Goal: Book appointment/travel/reservation

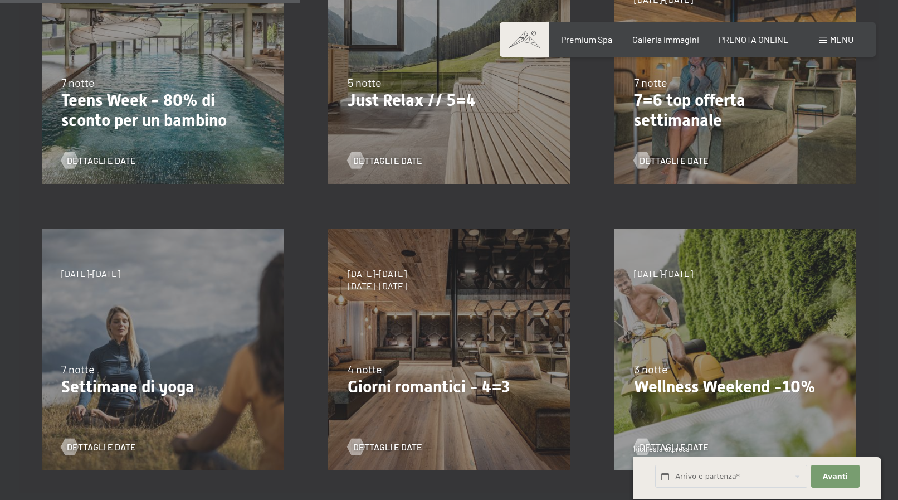
scroll to position [511, 0]
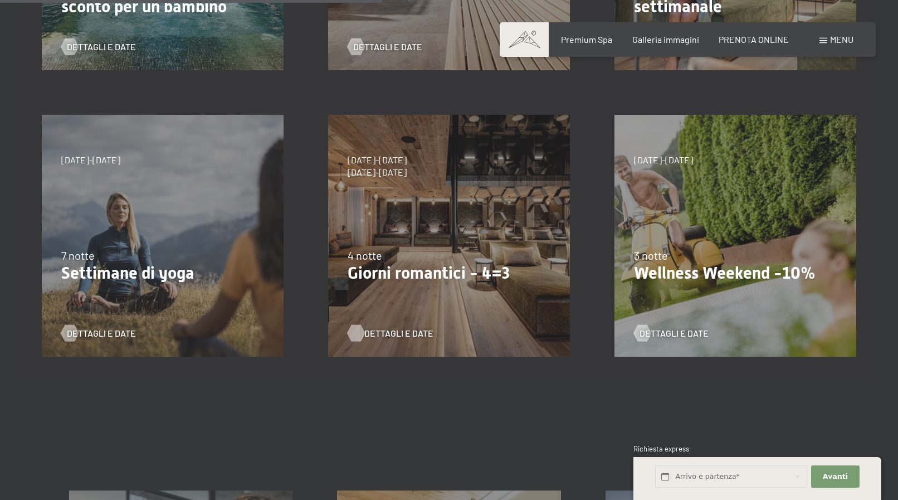
click at [370, 331] on span "Dettagli e Date" at bounding box center [398, 333] width 69 height 12
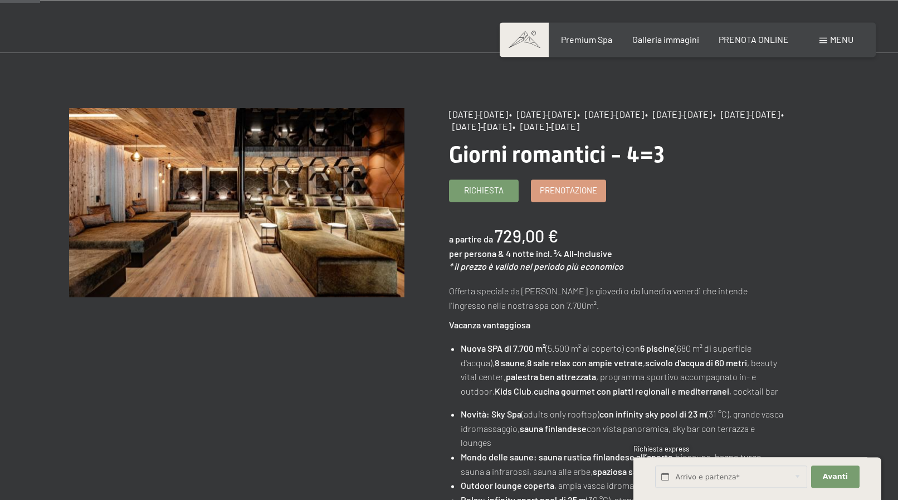
scroll to position [57, 0]
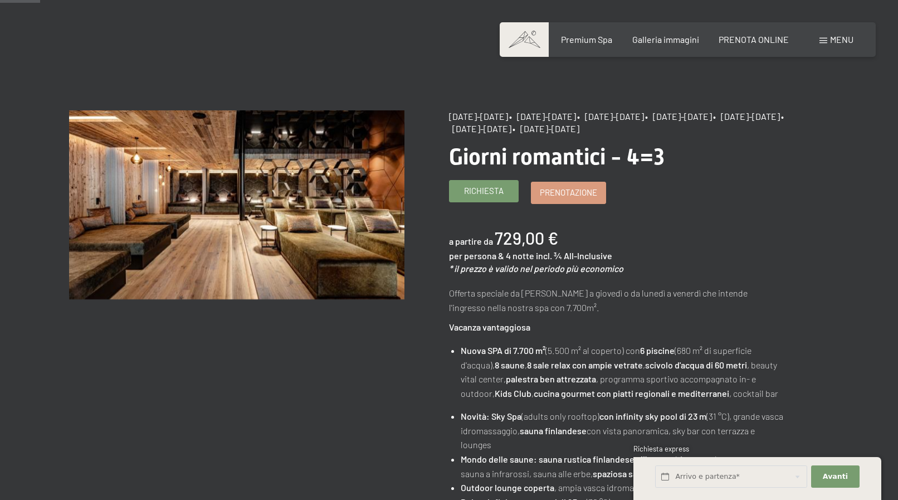
click at [483, 197] on span "Richiesta" at bounding box center [484, 191] width 40 height 12
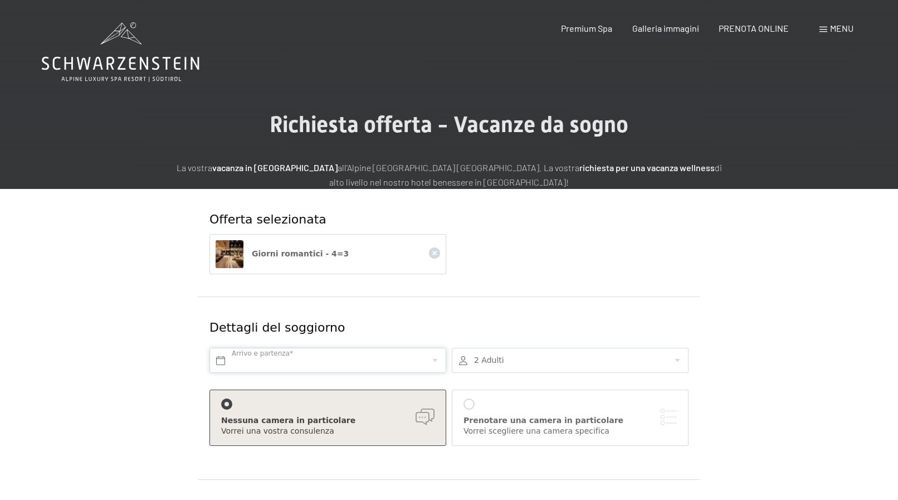
click at [228, 364] on input "text" at bounding box center [327, 360] width 237 height 25
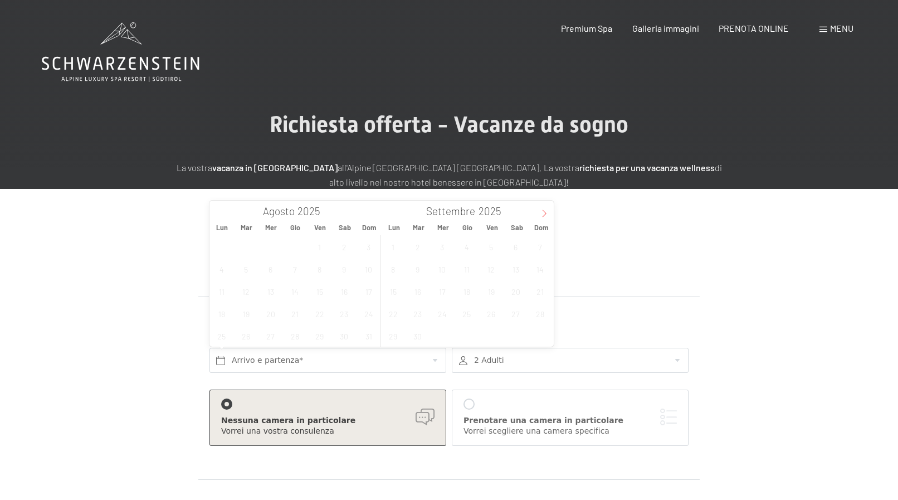
click at [545, 218] on span at bounding box center [544, 210] width 19 height 19
click at [545, 217] on icon at bounding box center [544, 213] width 8 height 8
click at [466, 292] on span "13" at bounding box center [467, 291] width 22 height 22
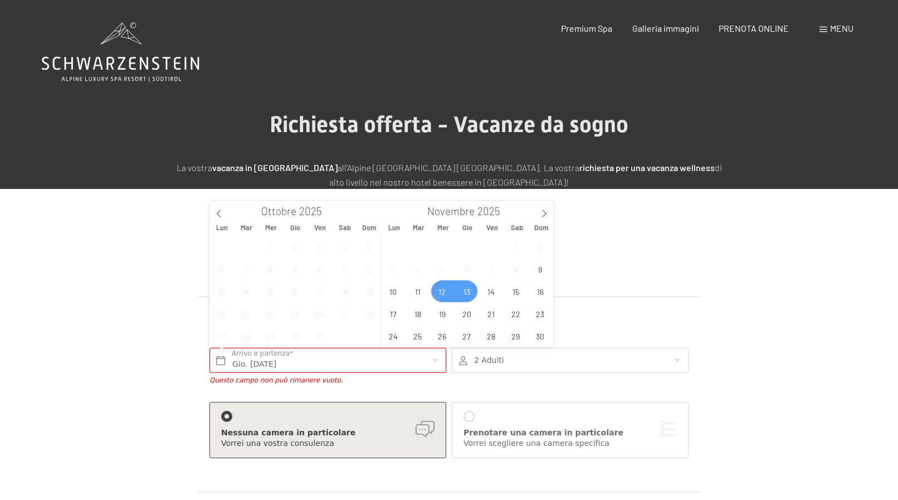
click at [448, 294] on span "12" at bounding box center [442, 291] width 22 height 22
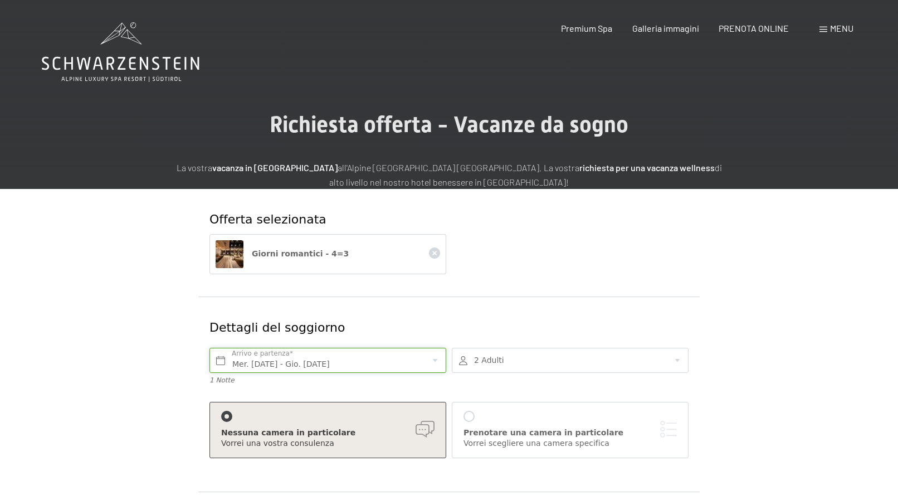
click at [323, 364] on input "Mer. 12/11/2025 - Gio. 13/11/2025" at bounding box center [327, 360] width 237 height 25
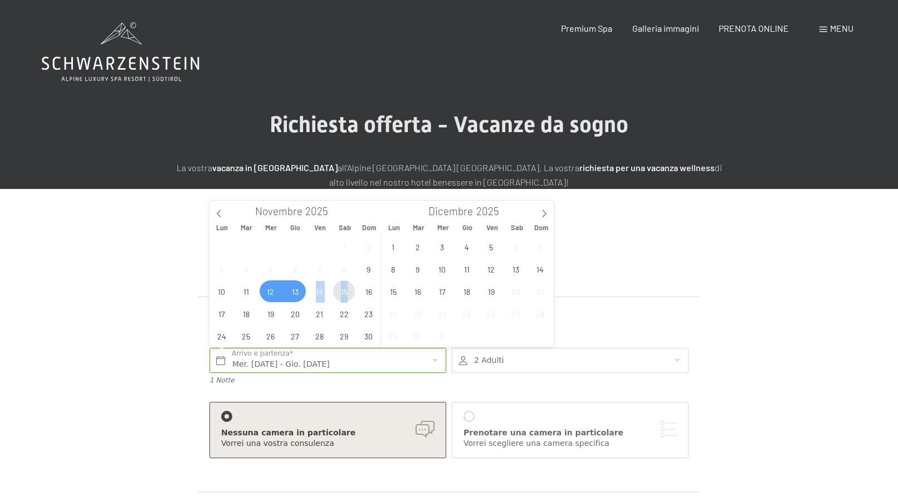
drag, startPoint x: 306, startPoint y: 294, endPoint x: 348, endPoint y: 293, distance: 41.8
click at [348, 293] on div "27 28 29 30 31 1 2 3 4 5 6 7 8 9 10 11 12 13 14 15 16 17 18 19 20 21 22 23 24 2…" at bounding box center [295, 290] width 172 height 111
drag, startPoint x: 302, startPoint y: 293, endPoint x: 353, endPoint y: 295, distance: 51.3
click at [353, 295] on div "27 28 29 30 31 1 2 3 4 5 6 7 8 9 10 11 12 13 14 15 16 17 18 19 20 21 22 23 24 2…" at bounding box center [295, 290] width 172 height 111
click at [343, 365] on input "Mer. 12/11/2025 - Gio. 13/11/2025" at bounding box center [327, 360] width 237 height 25
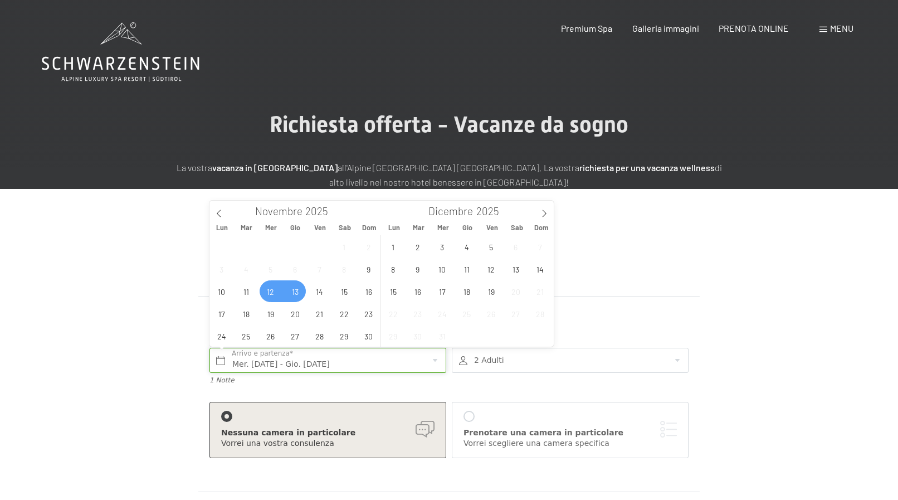
click at [237, 356] on input "Mer. 12/11/2025 - Gio. 13/11/2025" at bounding box center [327, 360] width 237 height 25
click at [300, 295] on span "13" at bounding box center [295, 291] width 22 height 22
type input "Gio. 13/11/2025"
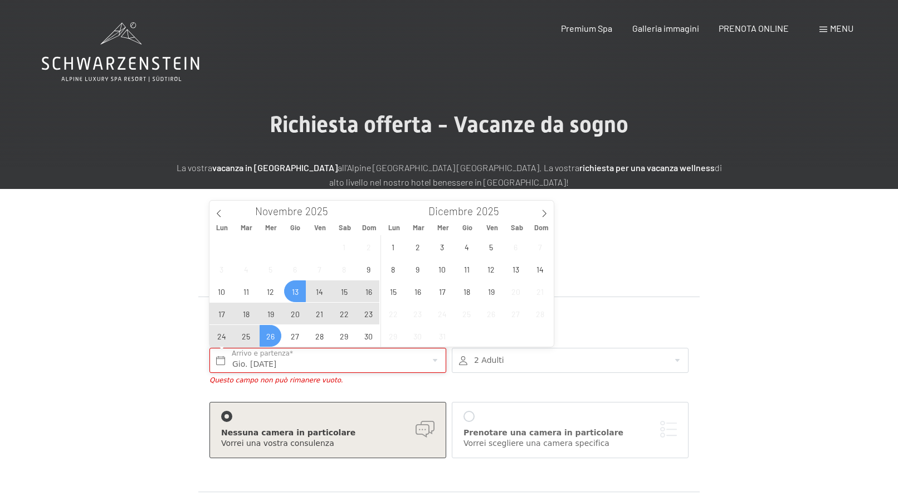
click at [250, 357] on input "Gio. 13/11/2025" at bounding box center [327, 360] width 237 height 25
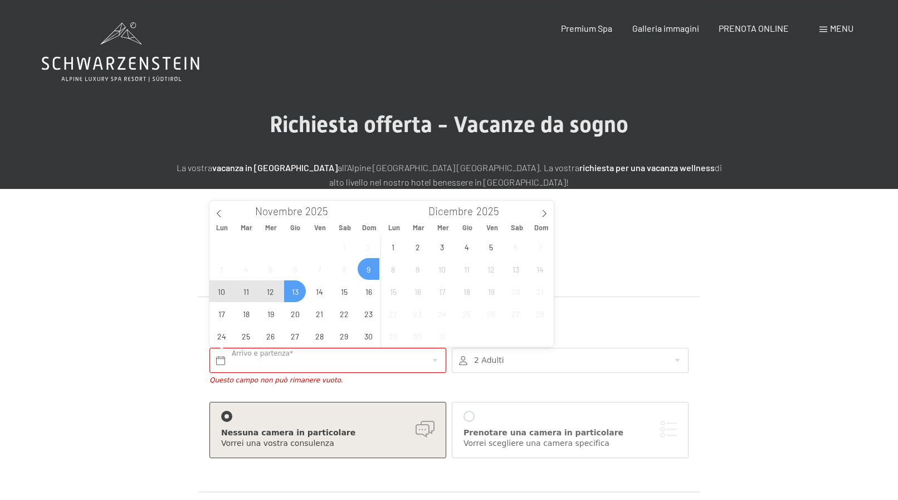
click at [680, 359] on div at bounding box center [570, 360] width 237 height 25
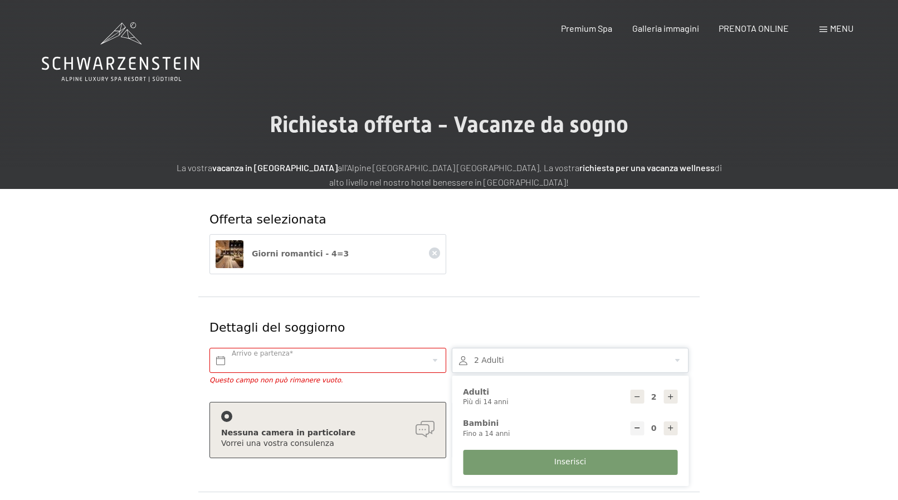
click at [669, 396] on icon at bounding box center [671, 397] width 8 height 8
type input "4"
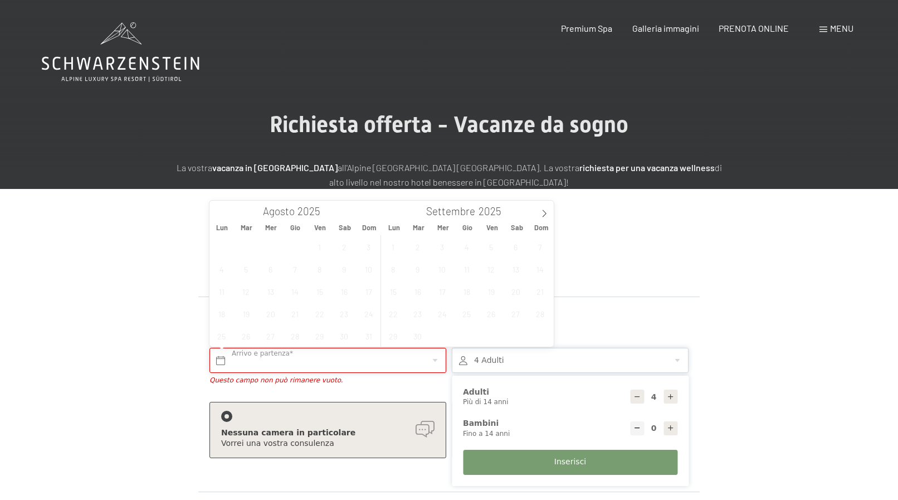
click at [274, 353] on input "text" at bounding box center [327, 360] width 237 height 25
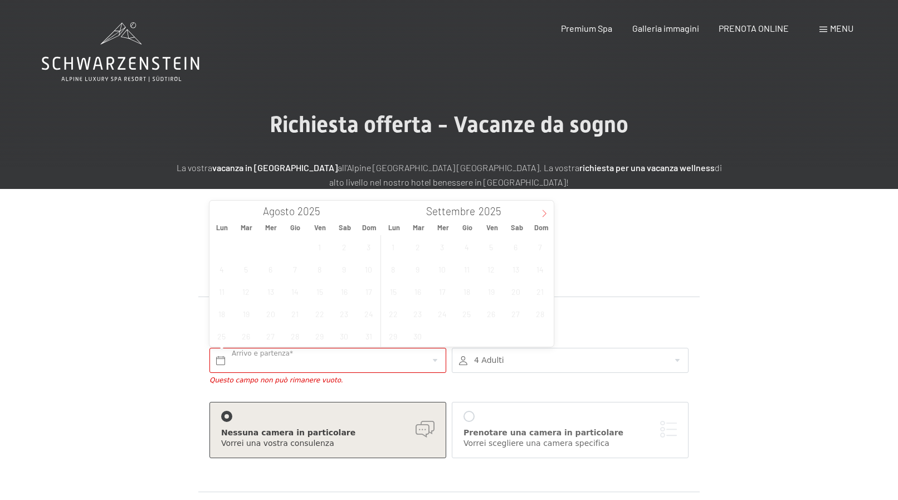
click at [544, 214] on icon at bounding box center [544, 213] width 8 height 8
click at [545, 214] on icon at bounding box center [544, 213] width 8 height 8
click at [442, 288] on span "12" at bounding box center [442, 291] width 22 height 22
click at [519, 291] on span "15" at bounding box center [516, 291] width 22 height 22
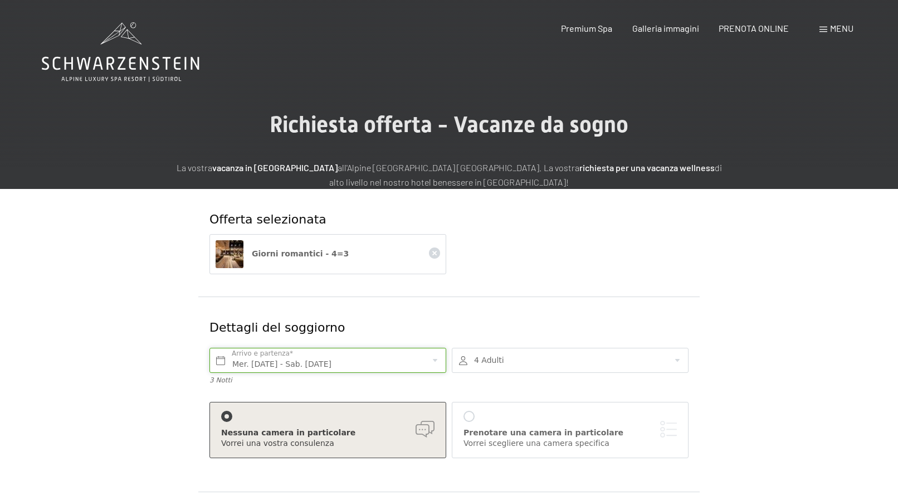
click at [378, 367] on input "Mer. 12/11/2025 - Sab. 15/11/2025" at bounding box center [327, 360] width 237 height 25
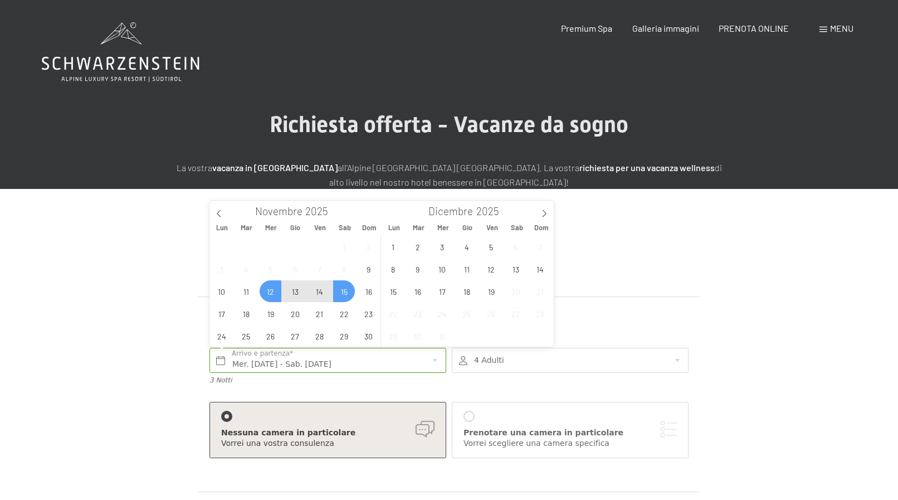
drag, startPoint x: 347, startPoint y: 296, endPoint x: 357, endPoint y: 298, distance: 10.2
click at [357, 298] on div "27 28 29 30 31 1 2 3 4 5 6 7 8 9 10 11 12 13 14 15 16 17 18 19 20 21 22 23 24 2…" at bounding box center [295, 290] width 172 height 111
click at [366, 297] on span "16" at bounding box center [369, 291] width 22 height 22
click at [269, 293] on span "12" at bounding box center [271, 291] width 22 height 22
type input "Mer. 12/11/2025 - Dom. 16/11/2025"
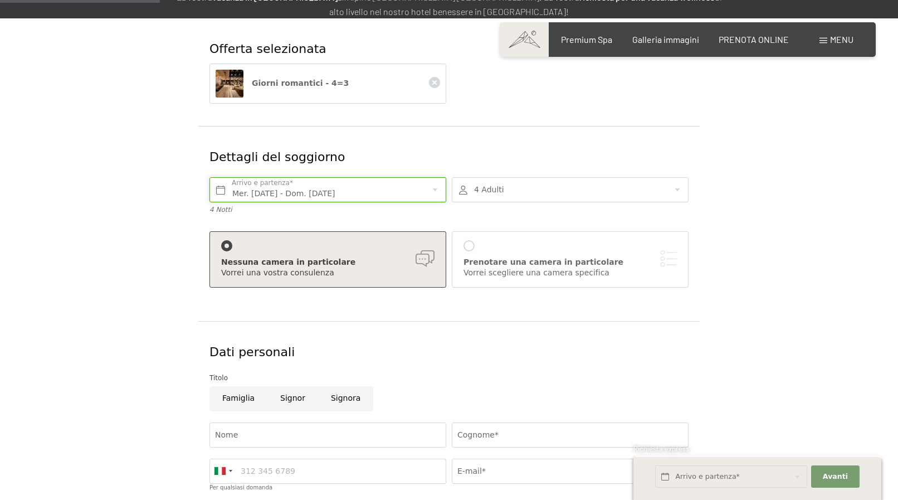
scroll to position [284, 0]
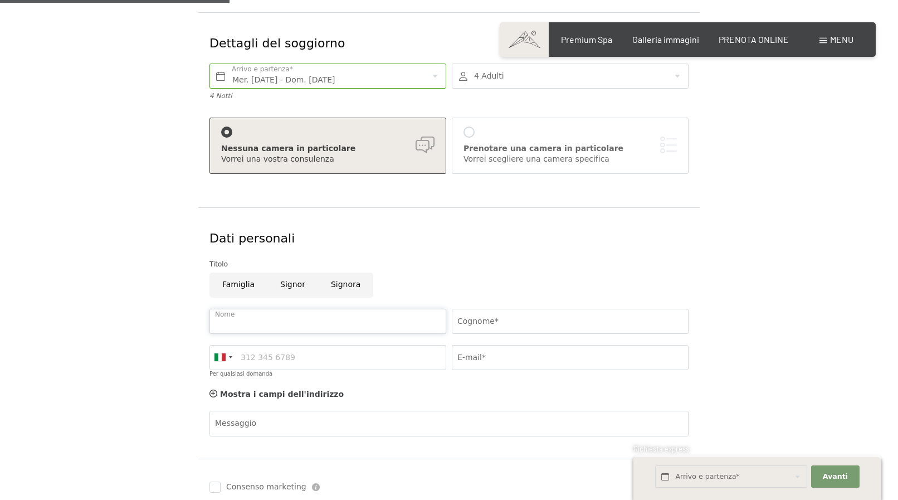
click at [242, 321] on input "Nome" at bounding box center [327, 321] width 237 height 25
type input "Silvio"
click at [581, 327] on input "Cognome*" at bounding box center [570, 321] width 237 height 25
type input "Dalmaso"
click at [286, 360] on input "Per qualsiasi domanda" at bounding box center [327, 357] width 237 height 25
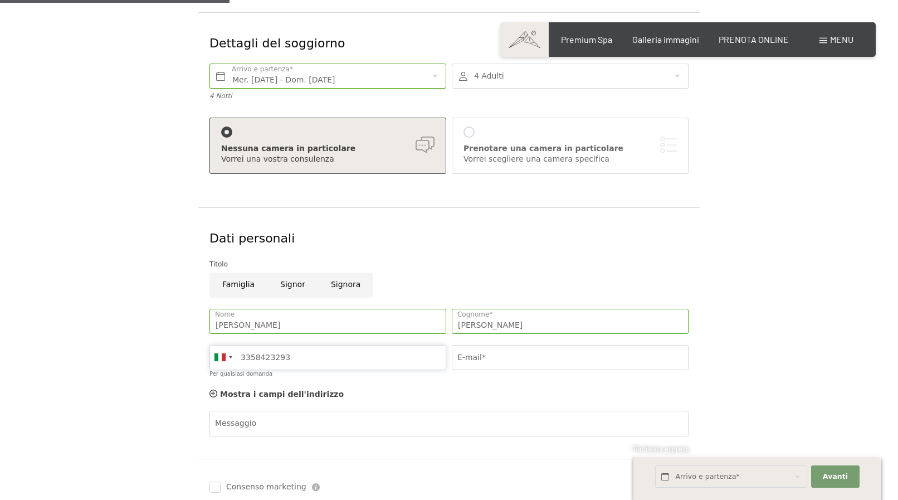
type input "3358423293"
click at [559, 355] on input "E-mail*" at bounding box center [570, 357] width 237 height 25
click at [508, 358] on input "silvio.dalmasoòalice.it" at bounding box center [570, 357] width 237 height 25
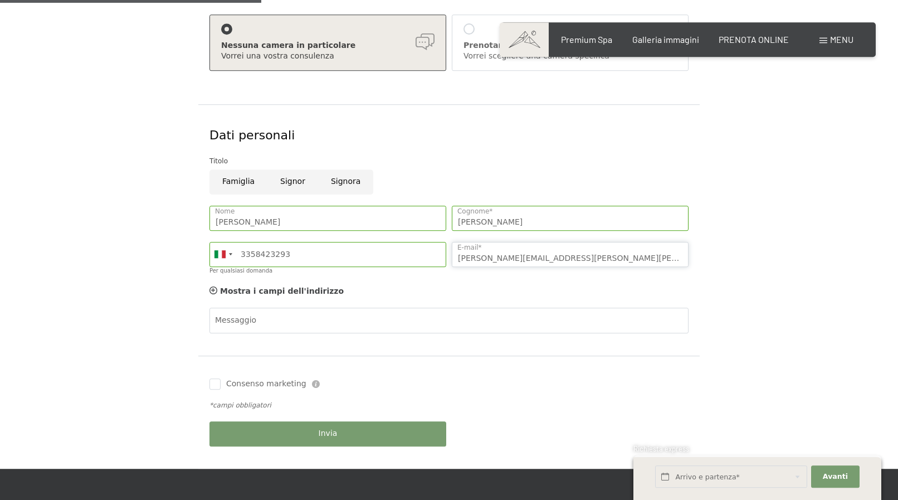
scroll to position [398, 0]
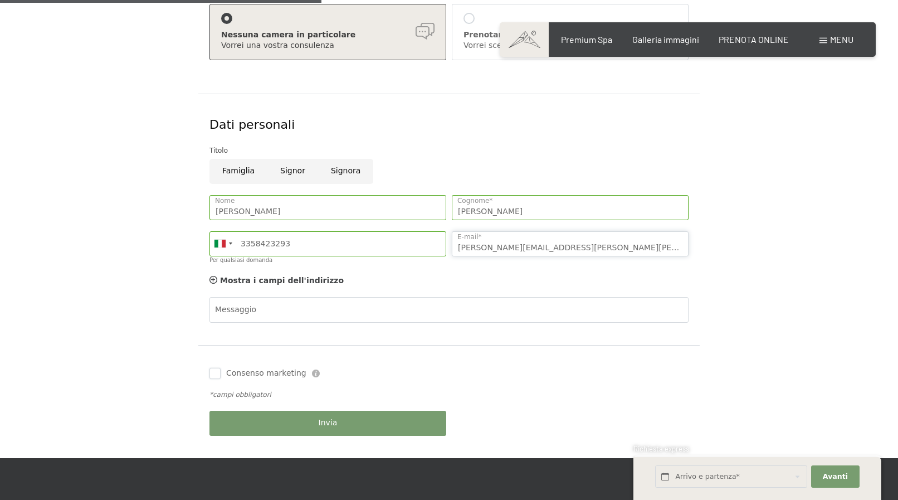
type input "silvio.dalmaso@alice.it"
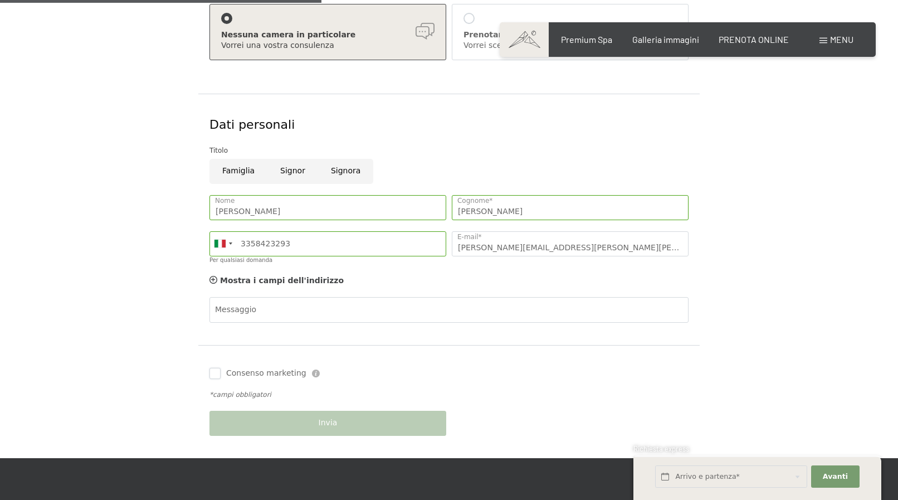
click at [213, 372] on input "Consenso marketing" at bounding box center [214, 373] width 11 height 11
checkbox input "true"
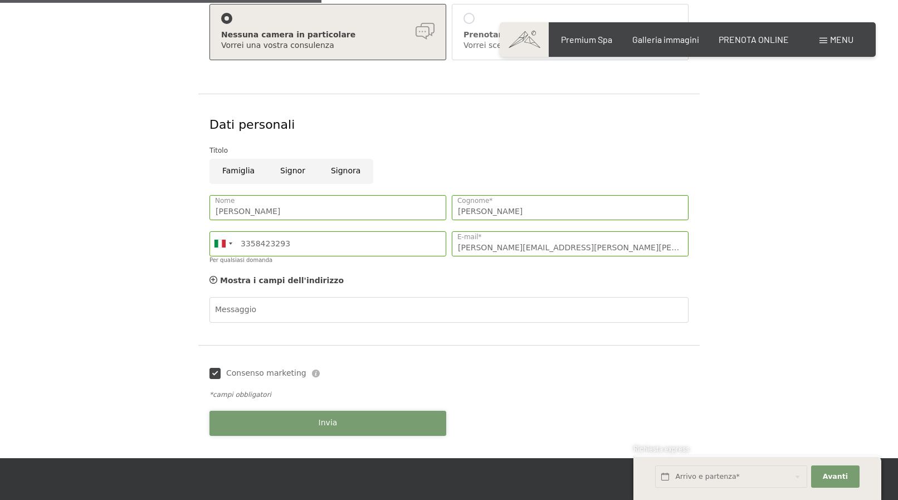
click at [374, 422] on button "Invia" at bounding box center [327, 423] width 237 height 25
